Goal: Information Seeking & Learning: Learn about a topic

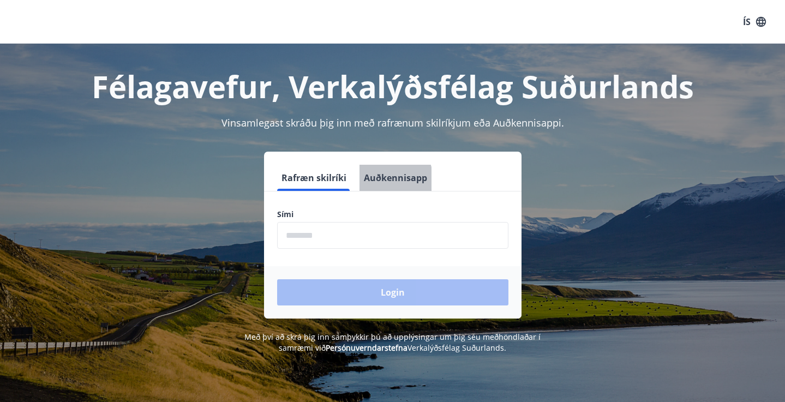
click at [379, 181] on button "Auðkennisapp" at bounding box center [396, 178] width 72 height 26
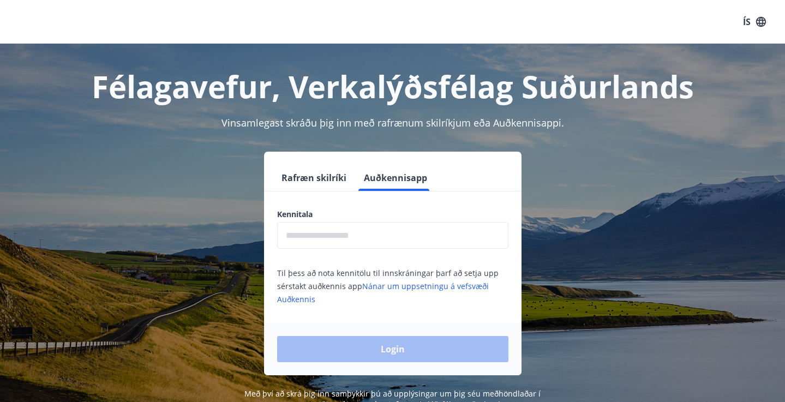
click at [311, 176] on button "Rafræn skilríki" at bounding box center [314, 178] width 74 height 26
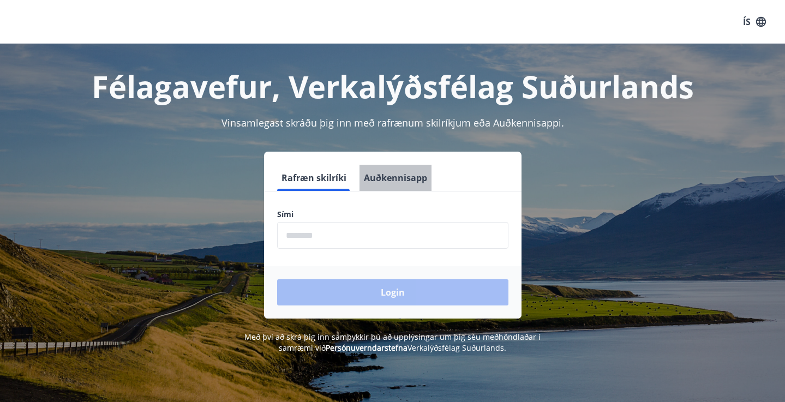
click at [406, 174] on button "Auðkennisapp" at bounding box center [396, 178] width 72 height 26
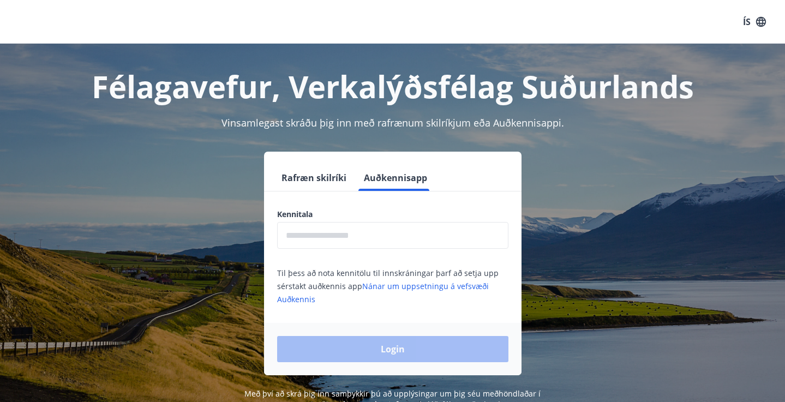
click at [332, 179] on button "Rafræn skilríki" at bounding box center [314, 178] width 74 height 26
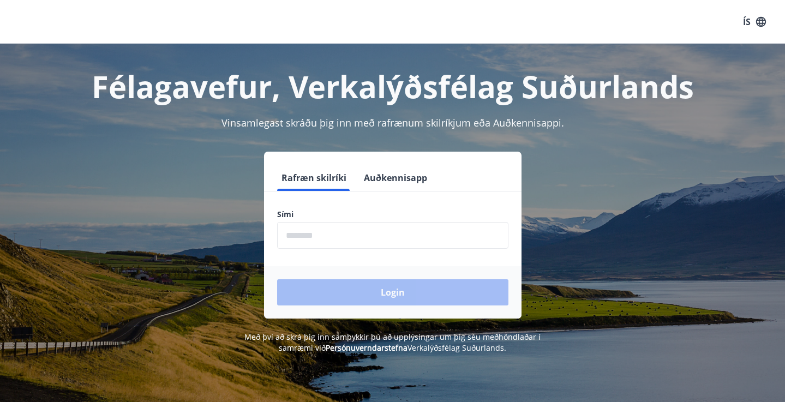
click at [409, 186] on button "Auðkennisapp" at bounding box center [396, 178] width 72 height 26
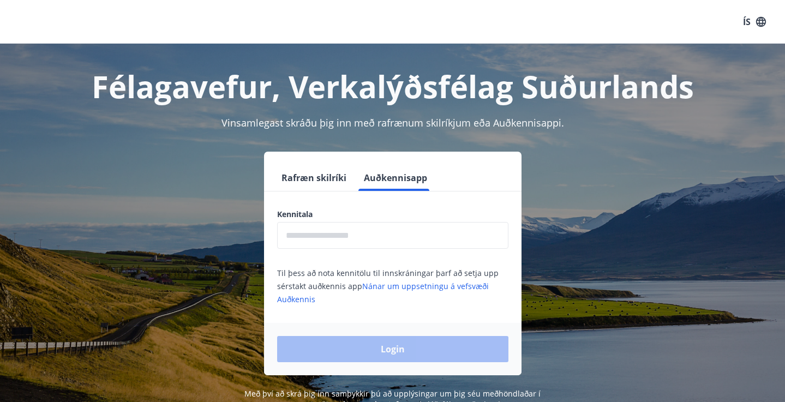
click at [343, 236] on input "text" at bounding box center [392, 235] width 231 height 27
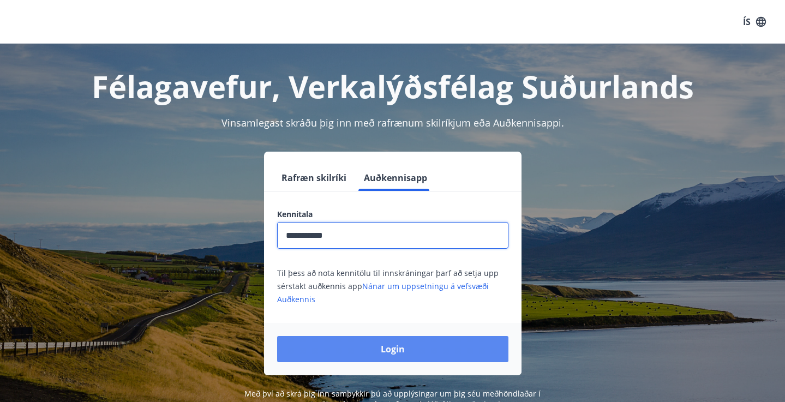
type input "**********"
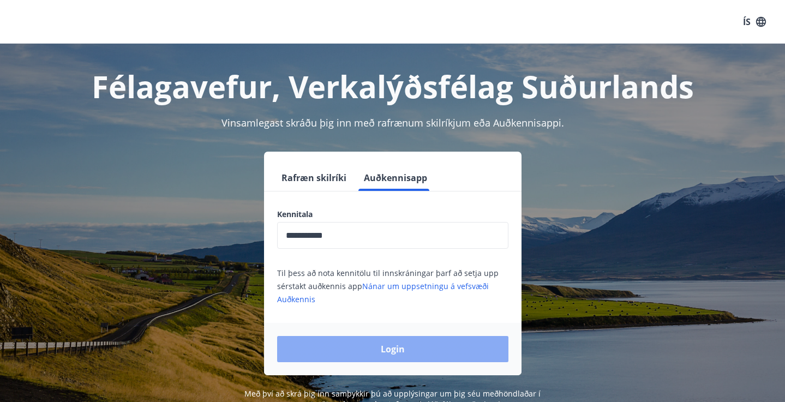
click at [377, 353] on button "Login" at bounding box center [392, 349] width 231 height 26
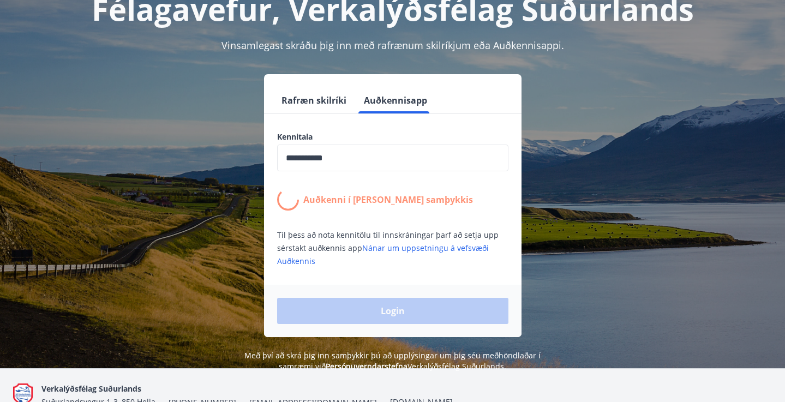
scroll to position [80, 0]
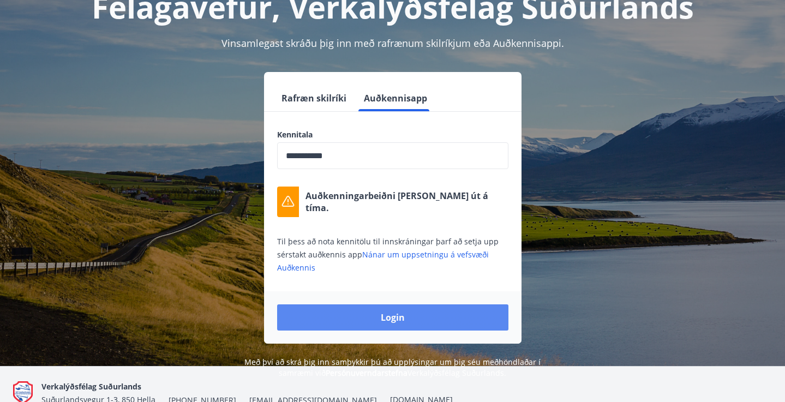
click at [384, 320] on button "Login" at bounding box center [392, 318] width 231 height 26
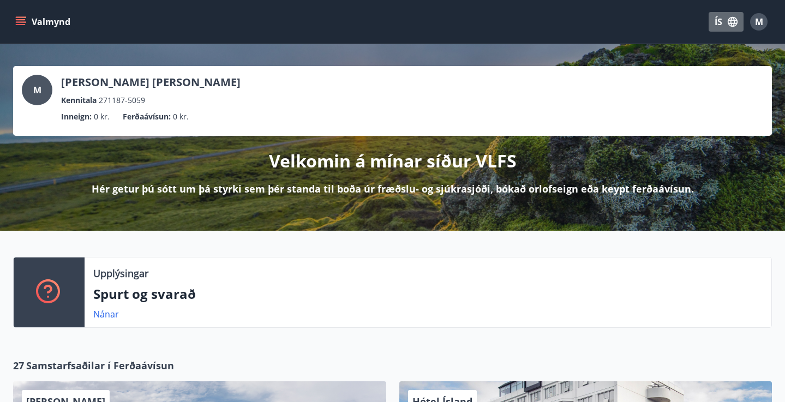
click at [730, 25] on icon "button" at bounding box center [733, 22] width 10 height 10
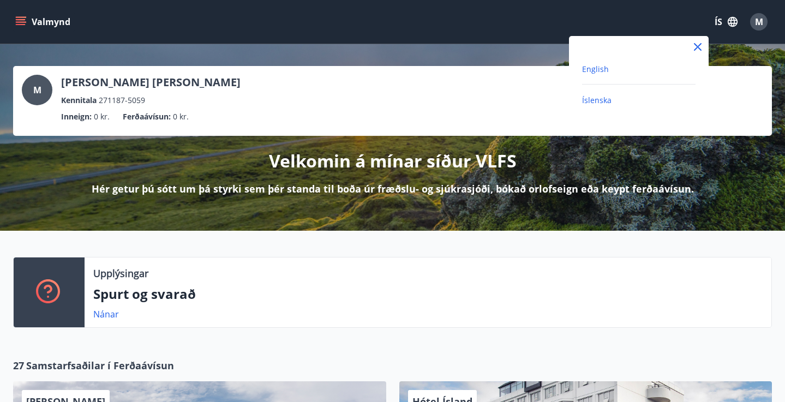
click at [591, 70] on span "English" at bounding box center [595, 69] width 27 height 10
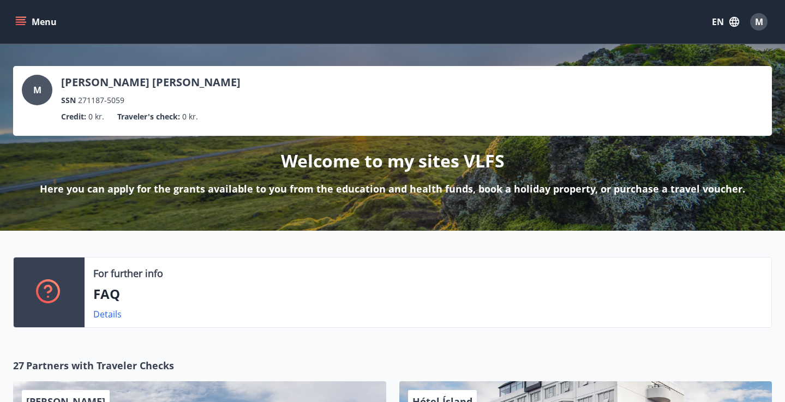
click at [20, 20] on icon "menu" at bounding box center [21, 19] width 10 height 1
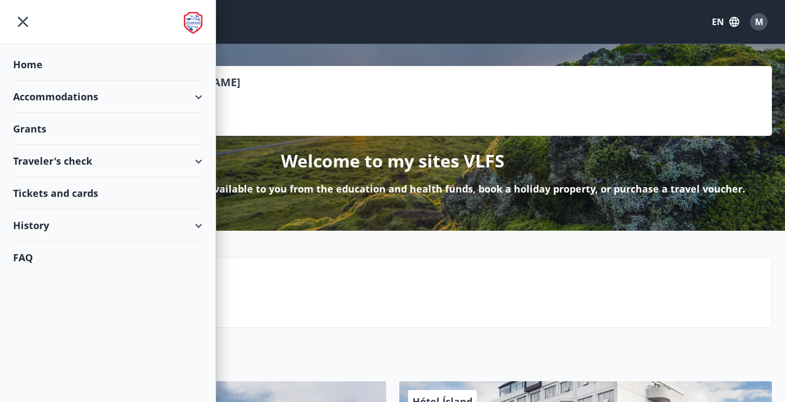
click at [81, 198] on div "Tickets and cards" at bounding box center [107, 193] width 189 height 32
click at [90, 135] on div "Grants" at bounding box center [107, 129] width 189 height 32
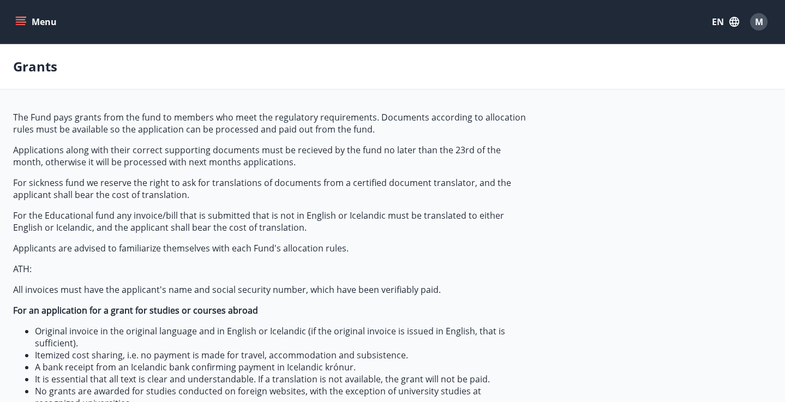
type input "***"
drag, startPoint x: 164, startPoint y: 311, endPoint x: 264, endPoint y: 320, distance: 100.4
click at [264, 320] on span "The Fund pays grants from the fund to members who meet the regulatory requireme…" at bounding box center [270, 260] width 515 height 298
drag, startPoint x: 18, startPoint y: 309, endPoint x: 284, endPoint y: 308, distance: 266.4
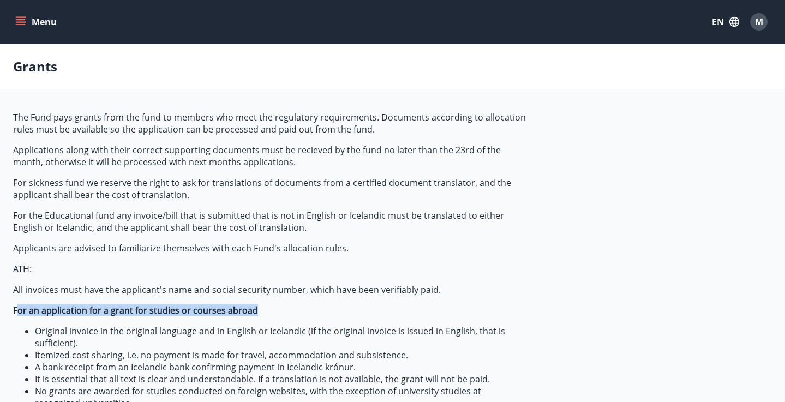
click at [284, 308] on p "For an application for a grant for studies or courses abroad" at bounding box center [270, 311] width 515 height 12
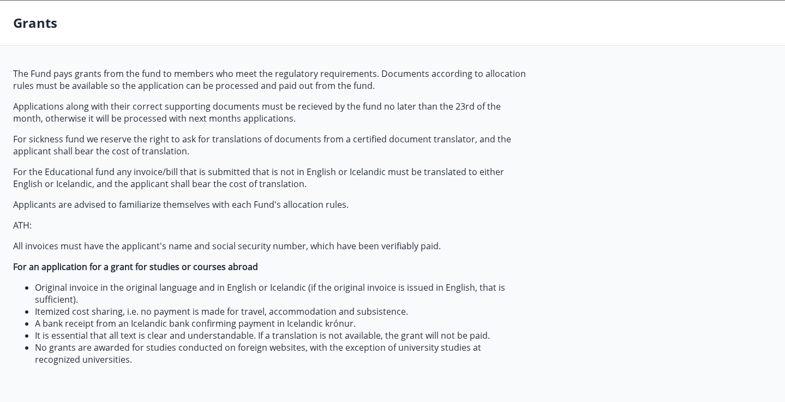
scroll to position [46, 0]
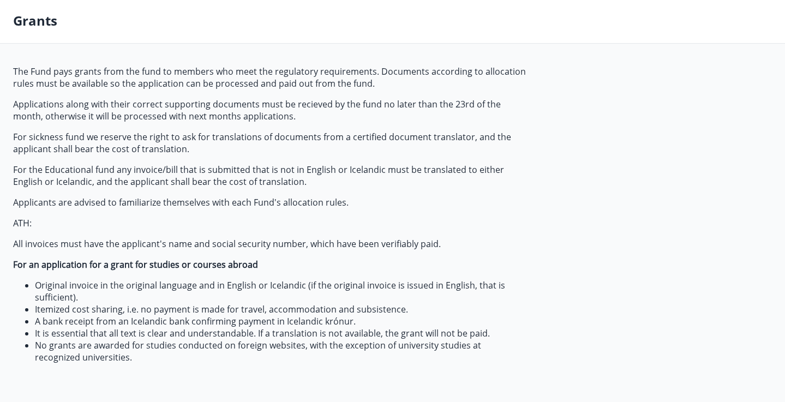
drag, startPoint x: 284, startPoint y: 308, endPoint x: 171, endPoint y: 259, distance: 123.2
click at [284, 306] on li "Itemized cost sharing, i.e. no payment is made for travel, accommodation and su…" at bounding box center [281, 309] width 493 height 12
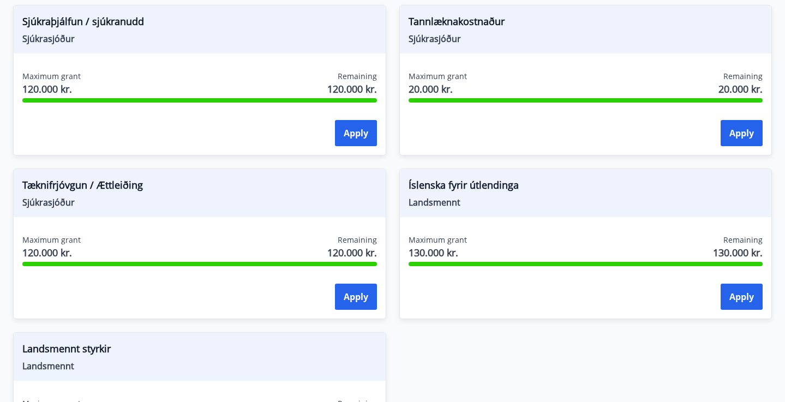
scroll to position [1339, 0]
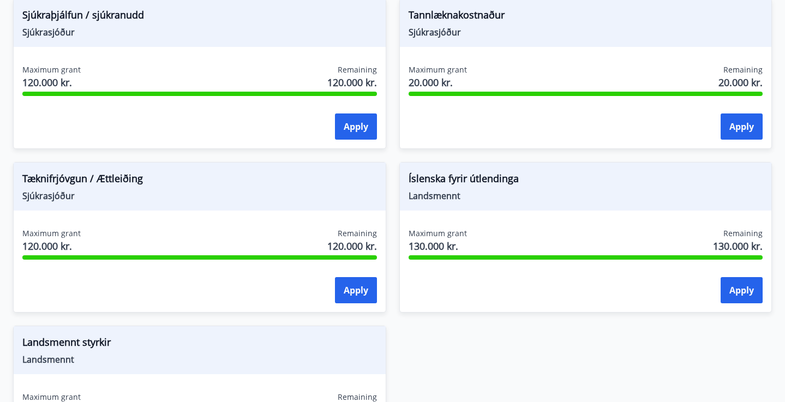
click at [390, 134] on div "Tannlæknakostnaður Sjúkrasjóður Maximum grant 20.000 kr. Remaining 20.000 kr. A…" at bounding box center [579, 67] width 386 height 164
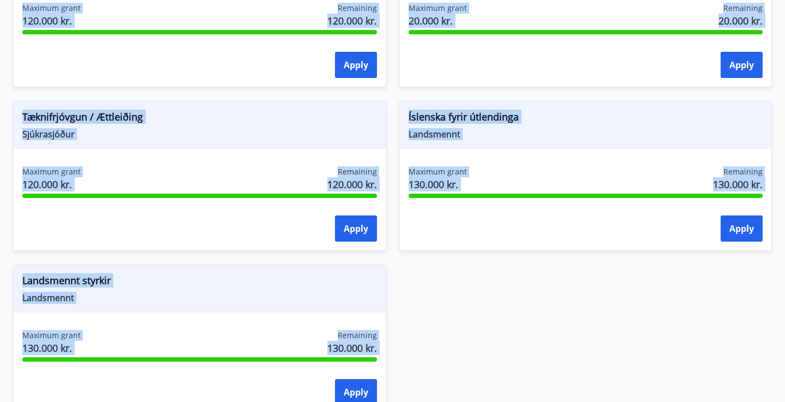
scroll to position [1518, 0]
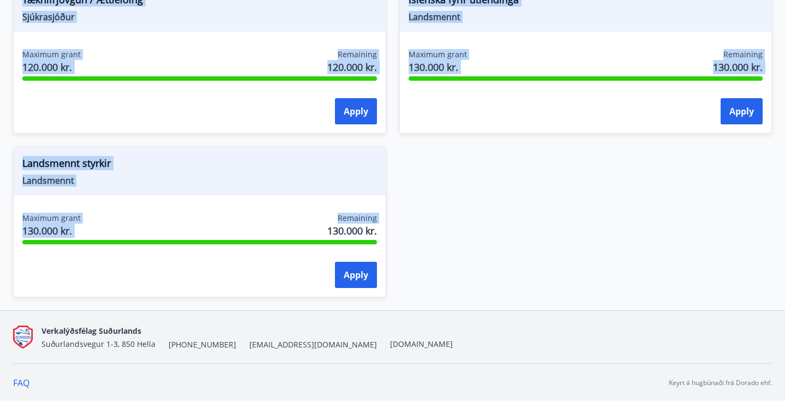
drag, startPoint x: 21, startPoint y: 130, endPoint x: 261, endPoint y: 208, distance: 252.0
copy div "Fæðingarstyrkur Sjúkrasjóður Maximum grant 120.000 kr. Remaining 120.000 kr. Ap…"
